Goal: Information Seeking & Learning: Learn about a topic

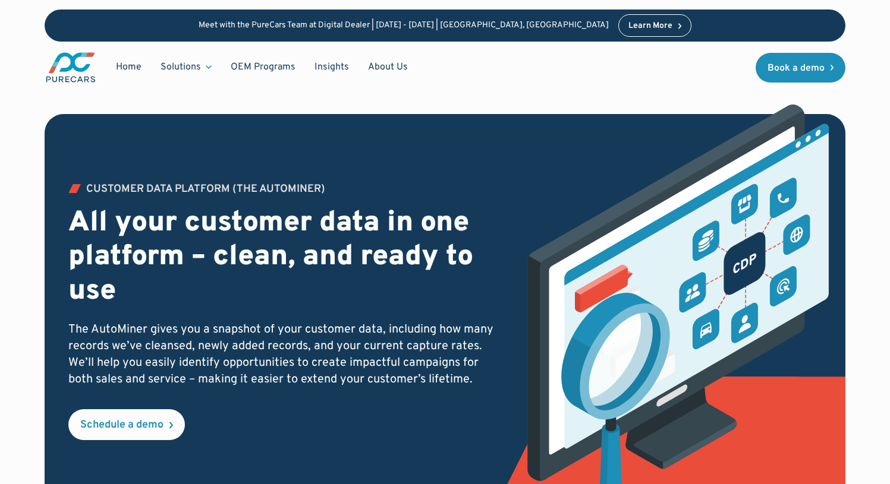
drag, startPoint x: 288, startPoint y: 187, endPoint x: 329, endPoint y: 198, distance: 41.8
click at [288, 187] on div "Customer Data PLATFORM (The Autominer)" at bounding box center [205, 189] width 239 height 11
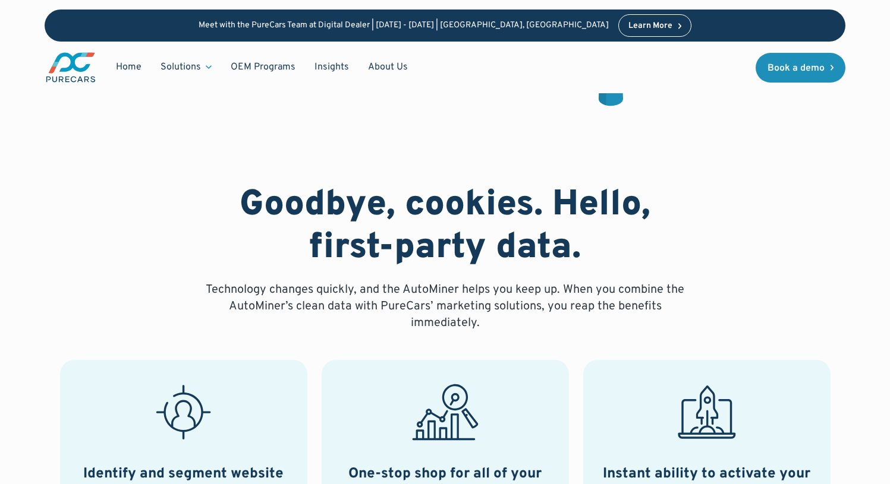
scroll to position [465, 0]
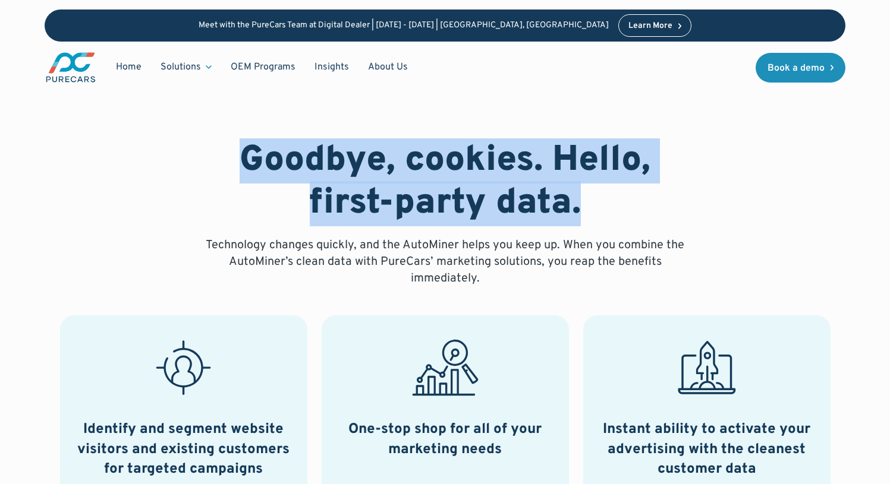
drag, startPoint x: 616, startPoint y: 222, endPoint x: 291, endPoint y: 168, distance: 329.7
click at [232, 153] on h2 "Goodbye, cookies. Hello, first-party data." at bounding box center [445, 183] width 494 height 86
click at [494, 213] on h2 "Goodbye, cookies. Hello, first-party data." at bounding box center [445, 183] width 494 height 86
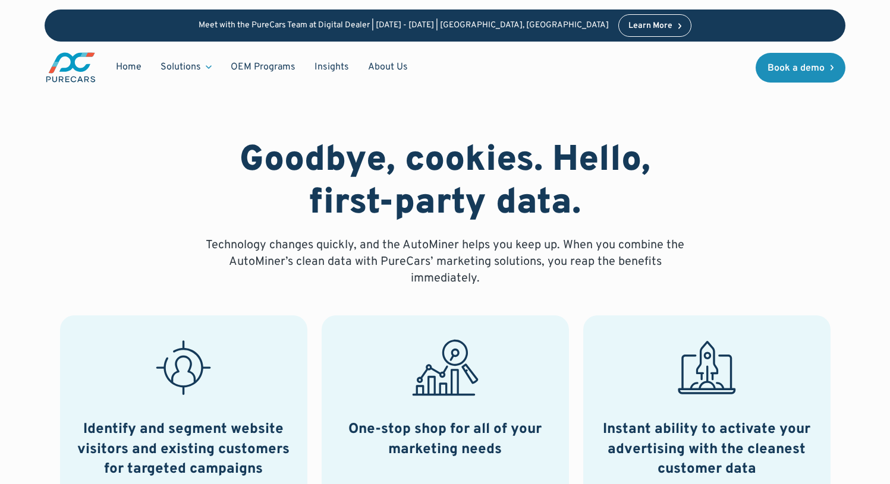
click at [525, 210] on h2 "Goodbye, cookies. Hello, first-party data." at bounding box center [445, 183] width 494 height 86
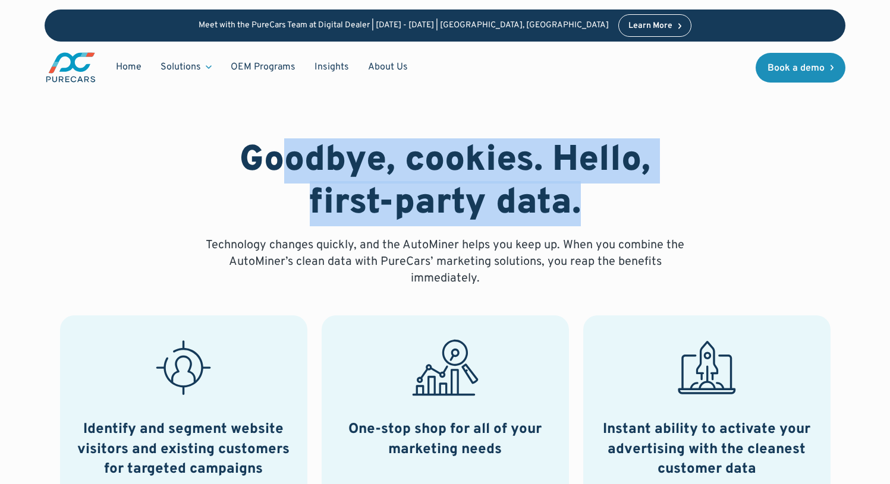
drag, startPoint x: 290, startPoint y: 177, endPoint x: 280, endPoint y: 179, distance: 10.3
click at [271, 177] on h2 "Goodbye, cookies. Hello, first-party data." at bounding box center [445, 183] width 494 height 86
click at [455, 200] on h2 "Goodbye, cookies. Hello, first-party data." at bounding box center [445, 183] width 494 height 86
drag, startPoint x: 159, startPoint y: 131, endPoint x: 75, endPoint y: 120, distance: 83.9
click at [56, 115] on div "Goodbye, cookies. Hello, first-party data. Technology changes quickly, and the …" at bounding box center [445, 429] width 890 height 637
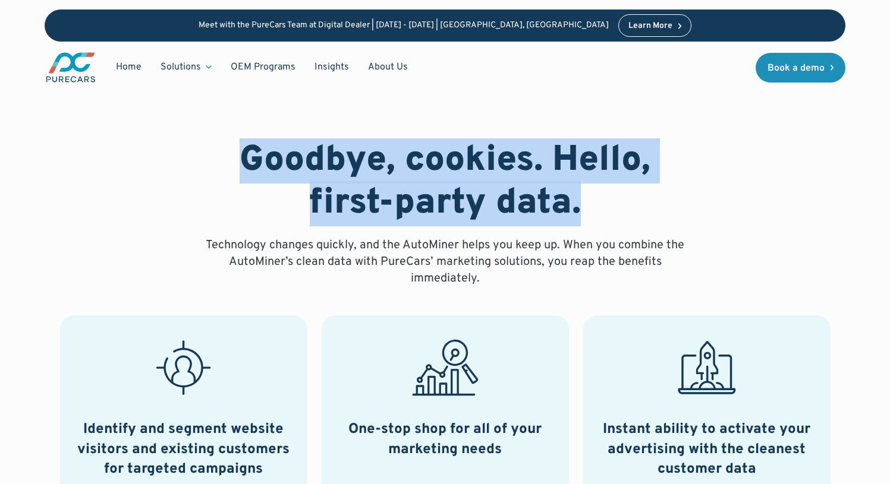
click at [393, 187] on h2 "Goodbye, cookies. Hello, first-party data." at bounding box center [445, 183] width 494 height 86
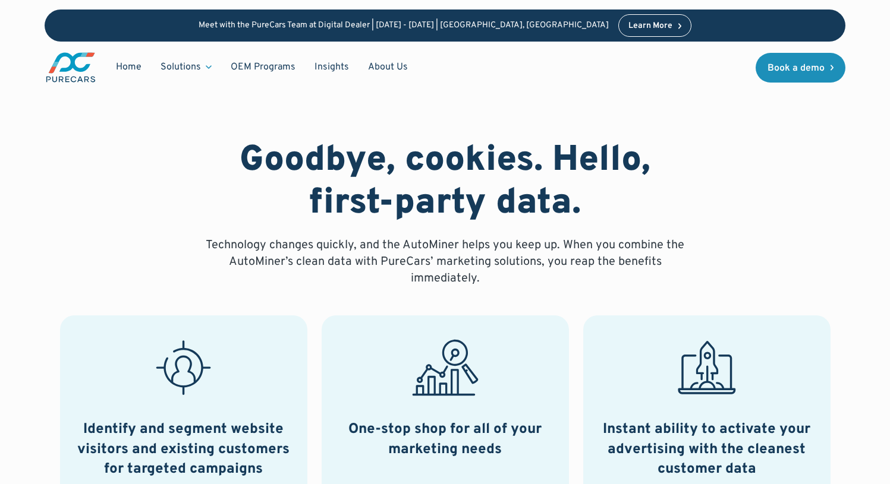
click at [584, 160] on h2 "Goodbye, cookies. Hello, first-party data." at bounding box center [445, 183] width 494 height 86
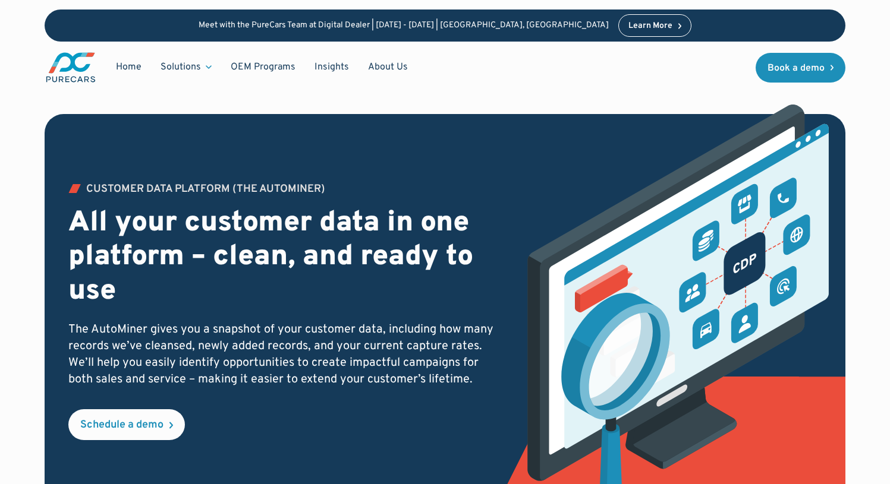
click at [325, 248] on h2 "All your customer data in one platform – clean, and ready to use" at bounding box center [283, 258] width 430 height 103
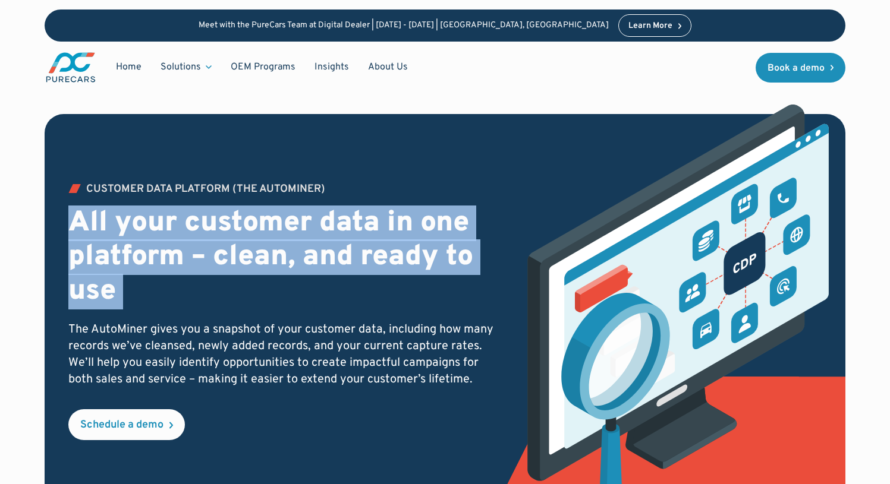
click at [325, 248] on h2 "All your customer data in one platform – clean, and ready to use" at bounding box center [283, 258] width 430 height 103
click at [366, 297] on h2 "All your customer data in one platform – clean, and ready to use" at bounding box center [283, 258] width 430 height 103
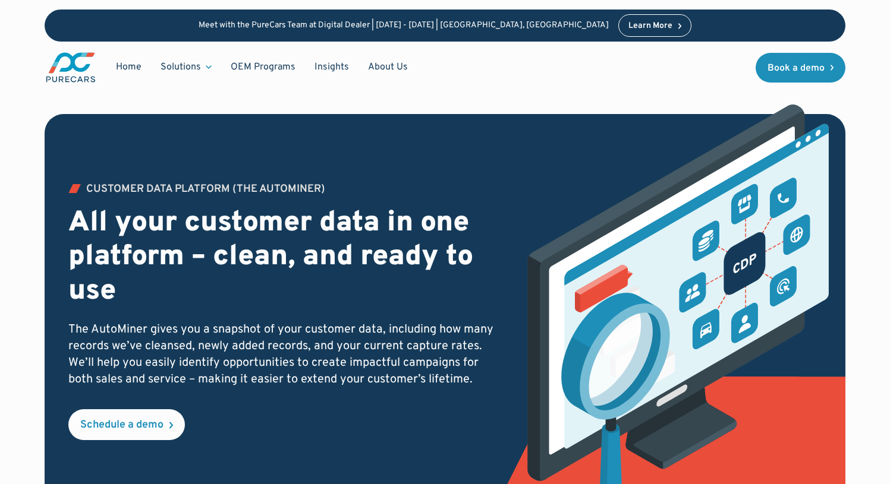
click at [230, 367] on p "The AutoMiner gives you a snapshot of your customer data, including how many re…" at bounding box center [283, 355] width 430 height 67
click at [230, 368] on p "The AutoMiner gives you a snapshot of your customer data, including how many re…" at bounding box center [283, 355] width 430 height 67
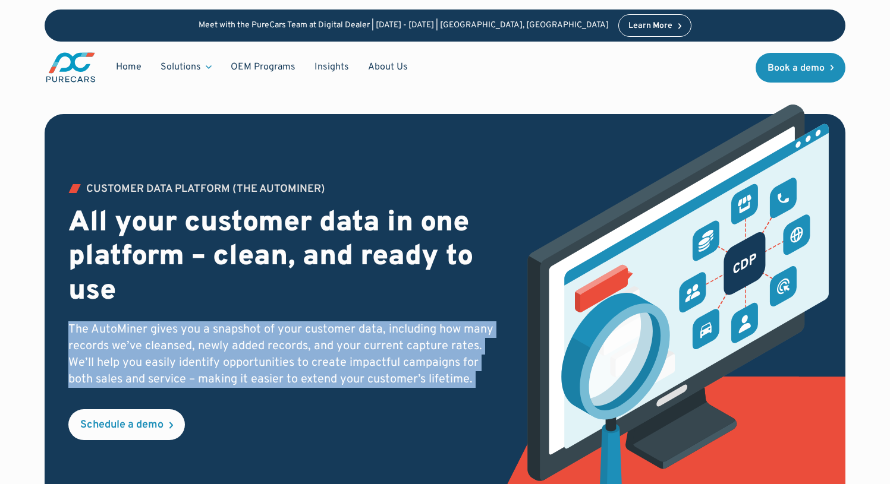
click at [231, 367] on p "The AutoMiner gives you a snapshot of your customer data, including how many re…" at bounding box center [283, 355] width 430 height 67
click at [394, 395] on div "Customer Data PLATFORM (The Autominer) All your customer data in one platform –…" at bounding box center [283, 312] width 430 height 256
